Goal: Task Accomplishment & Management: Complete application form

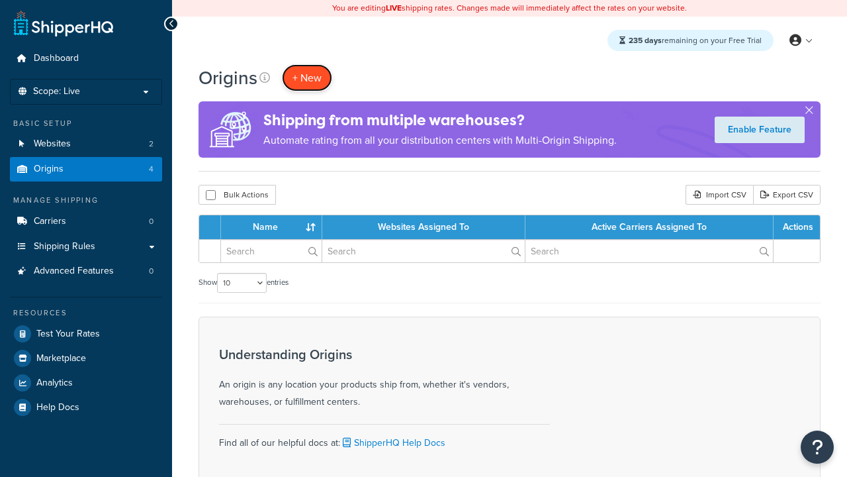
click at [307, 77] on span "+ New" at bounding box center [307, 77] width 29 height 15
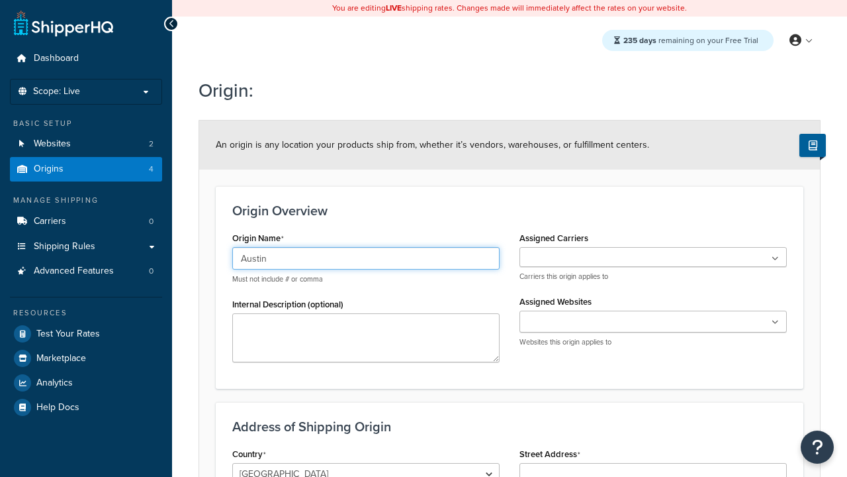
type input "Austin"
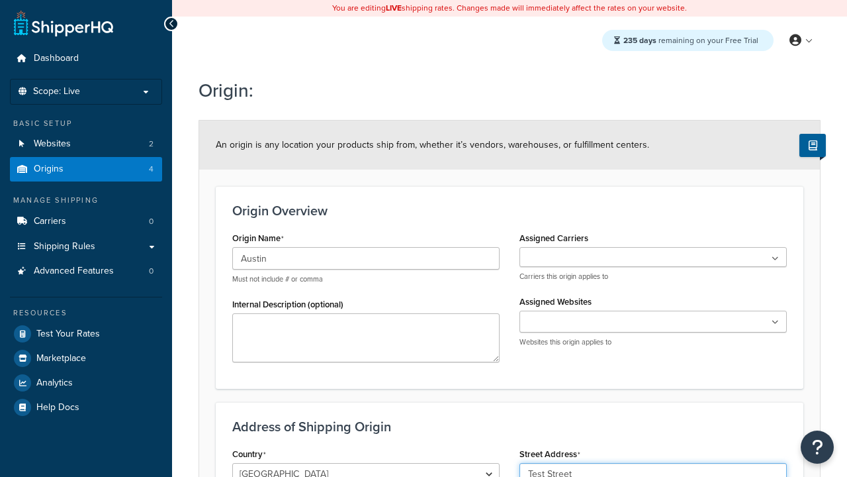
scroll to position [105, 0]
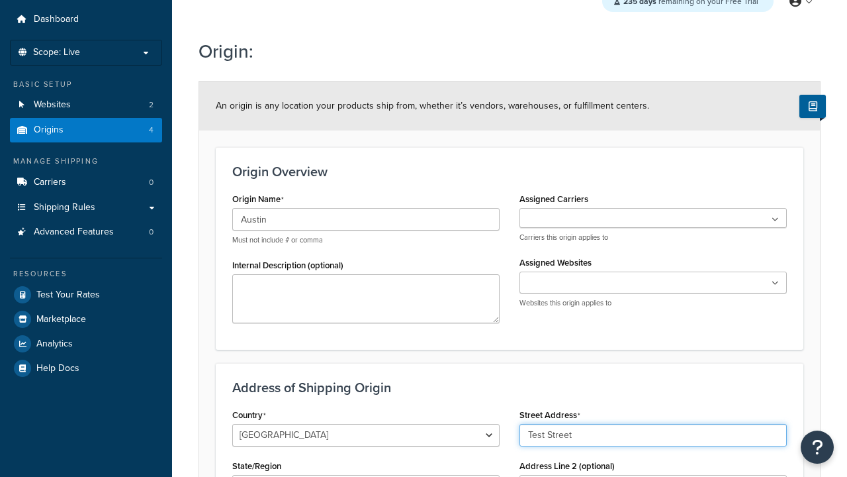
type input "Test Street"
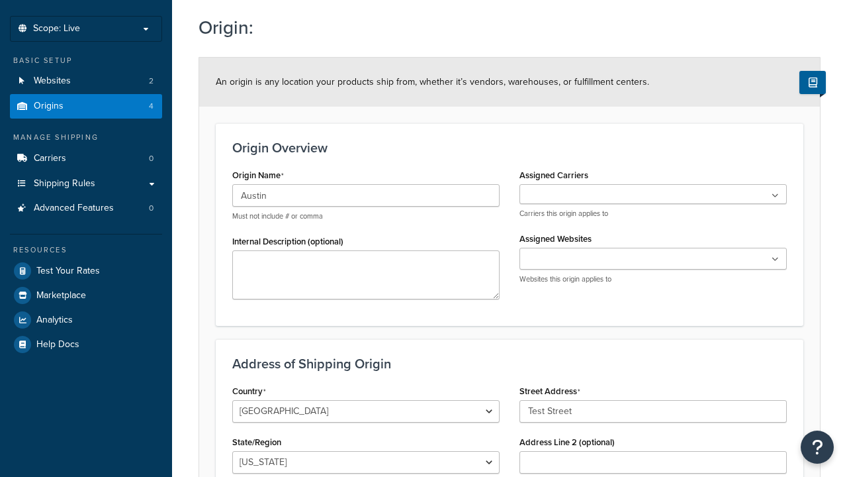
type input "Austin"
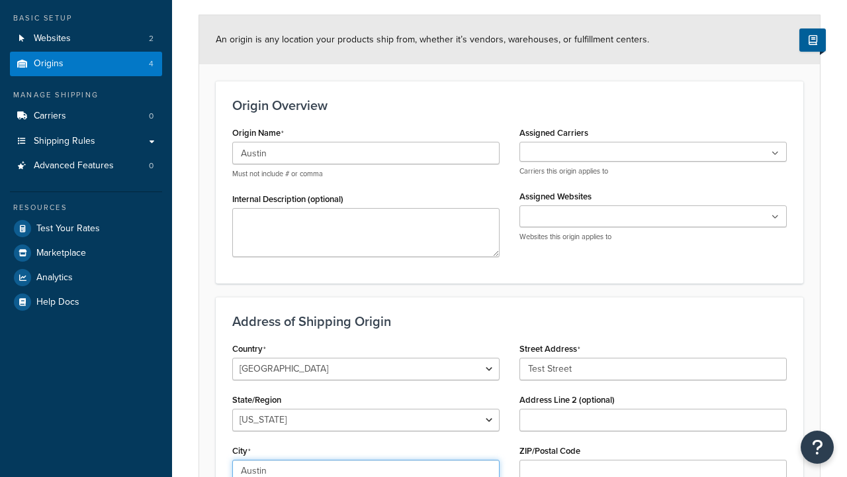
scroll to position [0, 0]
select select "43"
type input "Austin"
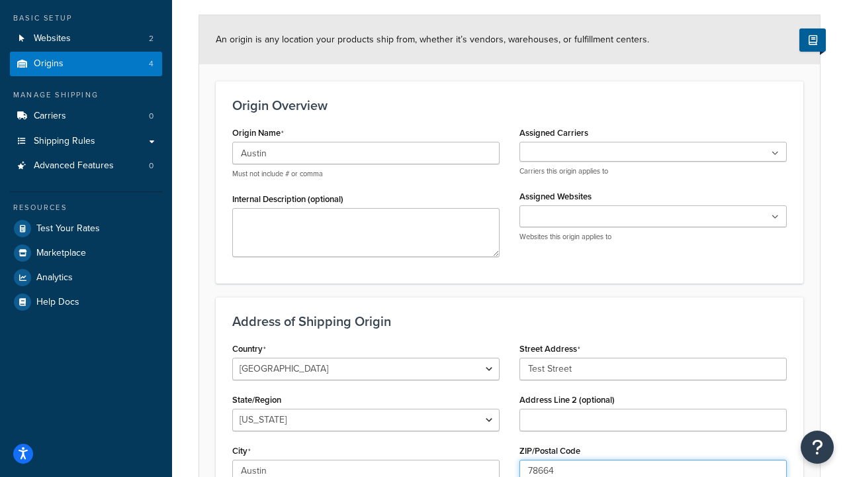
type input "78664"
